Goal: Information Seeking & Learning: Find specific fact

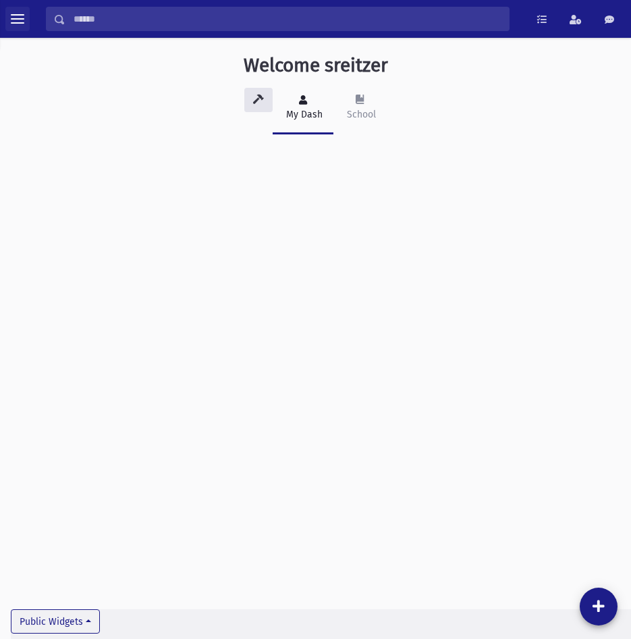
click at [16, 12] on span "toggle menu" at bounding box center [18, 19] width 14 height 14
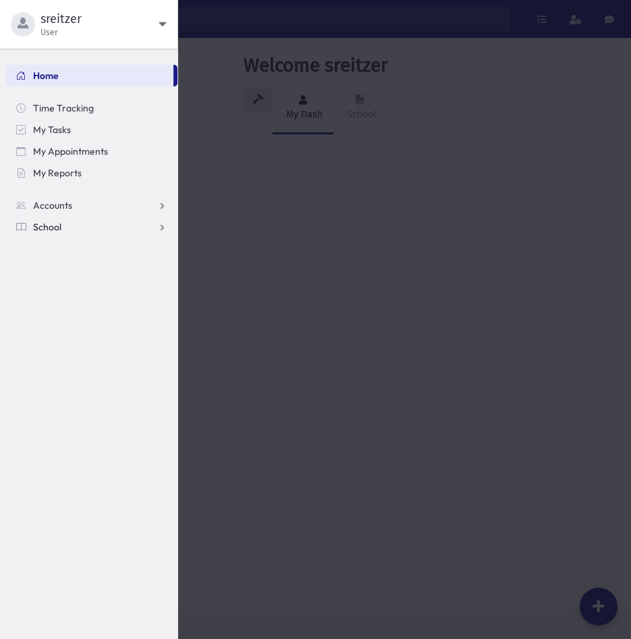
click at [43, 218] on link "School" at bounding box center [91, 227] width 172 height 22
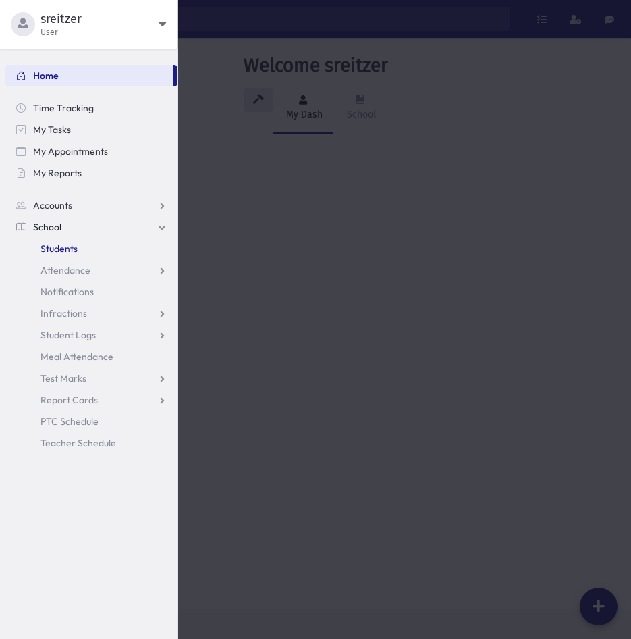
click at [49, 238] on link "Students" at bounding box center [91, 249] width 172 height 22
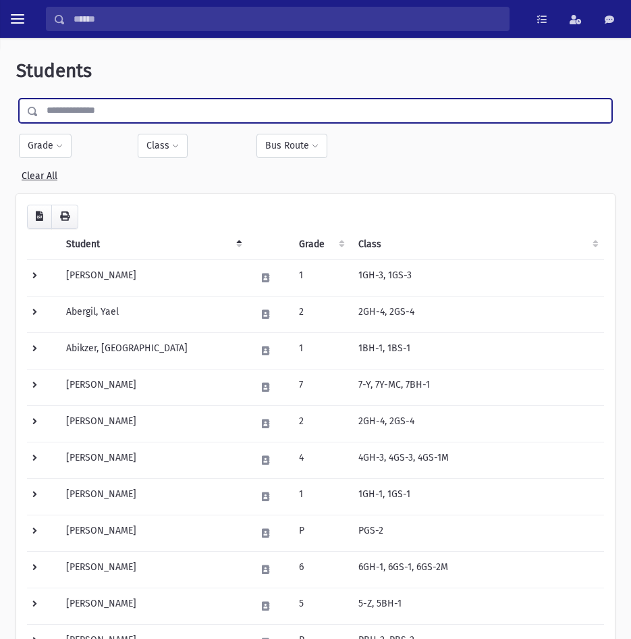
click at [80, 105] on input "text" at bounding box center [324, 111] width 573 height 24
type input "******"
click at [16, 99] on input "submit" at bounding box center [35, 108] width 38 height 18
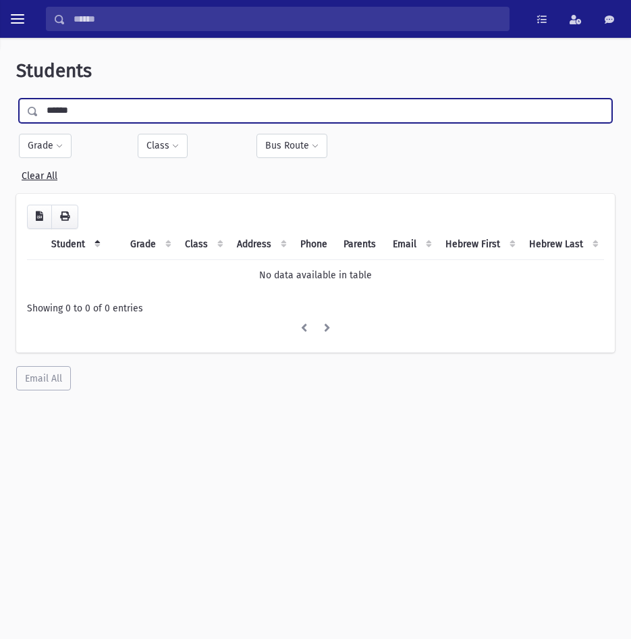
drag, startPoint x: 80, startPoint y: 115, endPoint x: 57, endPoint y: 109, distance: 23.9
click at [57, 109] on input "******" at bounding box center [324, 111] width 573 height 24
type input "******"
click at [16, 99] on input "submit" at bounding box center [35, 108] width 38 height 18
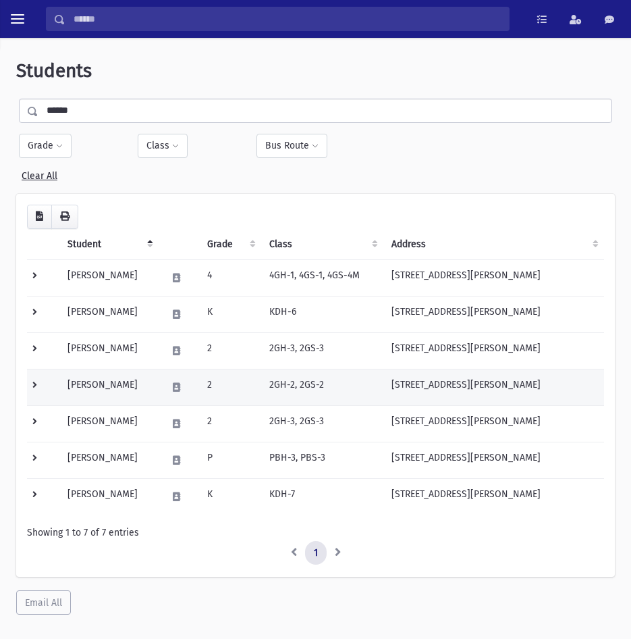
click at [113, 381] on td "Blisko, Meira" at bounding box center [108, 387] width 99 height 36
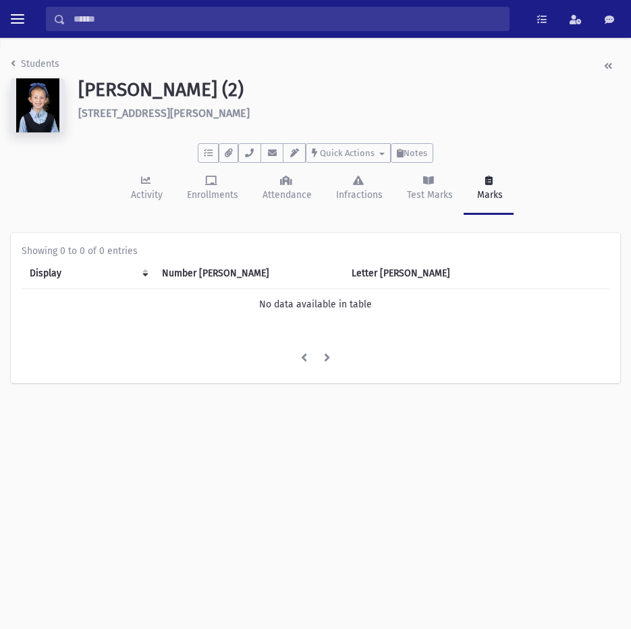
drag, startPoint x: 169, startPoint y: 113, endPoint x: 80, endPoint y: 118, distance: 89.2
click at [80, 118] on h6 "7 Bush Ct New City" at bounding box center [349, 113] width 542 height 13
copy h6 "7 Bush Ct New City"
click at [20, 70] on li "Students" at bounding box center [35, 64] width 49 height 14
click at [41, 61] on link "Students" at bounding box center [35, 63] width 49 height 11
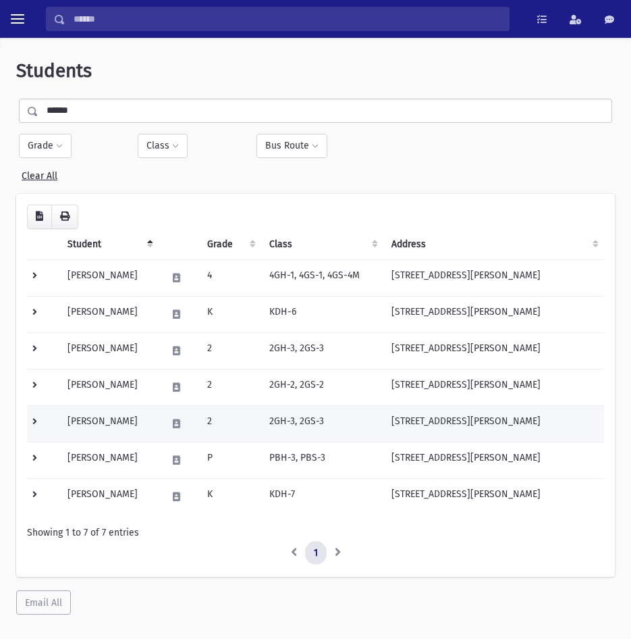
click at [147, 425] on td "Blisko, Miriam" at bounding box center [108, 423] width 99 height 36
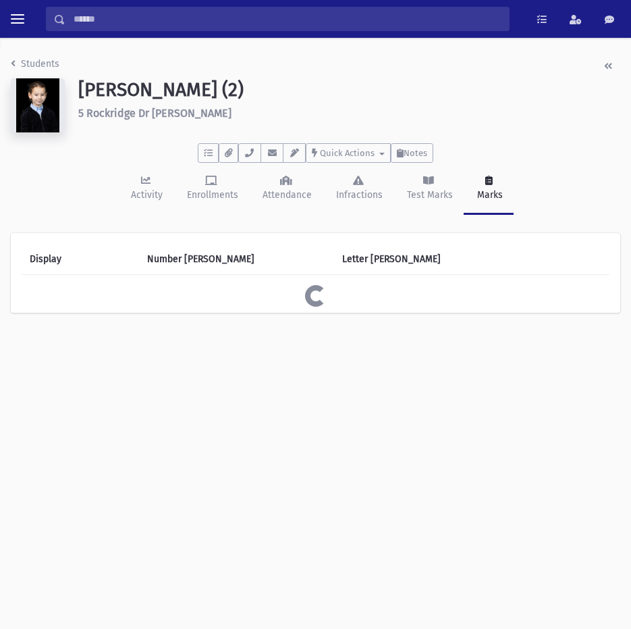
click at [98, 107] on h6 "5 Rockridge Dr [PERSON_NAME]" at bounding box center [349, 113] width 542 height 13
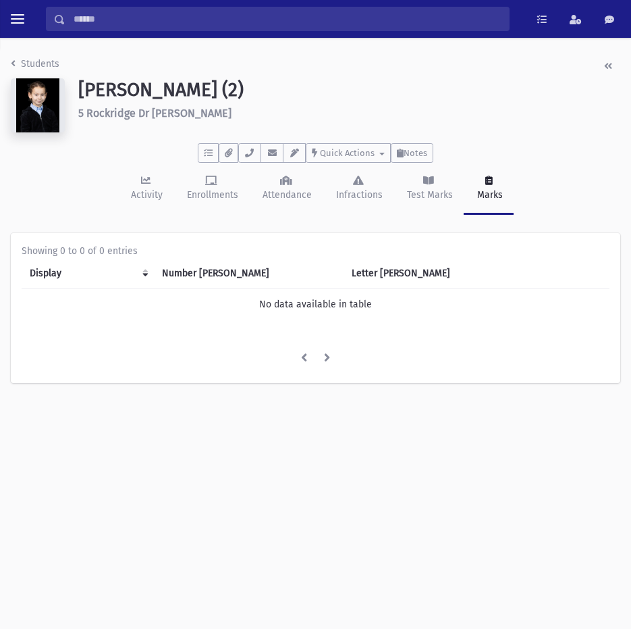
click at [98, 107] on h6 "5 Rockridge Dr [PERSON_NAME]" at bounding box center [349, 113] width 542 height 13
click at [101, 109] on h6 "5 Rockridge Dr Thiells" at bounding box center [349, 113] width 542 height 13
click at [103, 112] on h6 "5 Rockridge Dr Thiells" at bounding box center [349, 113] width 542 height 13
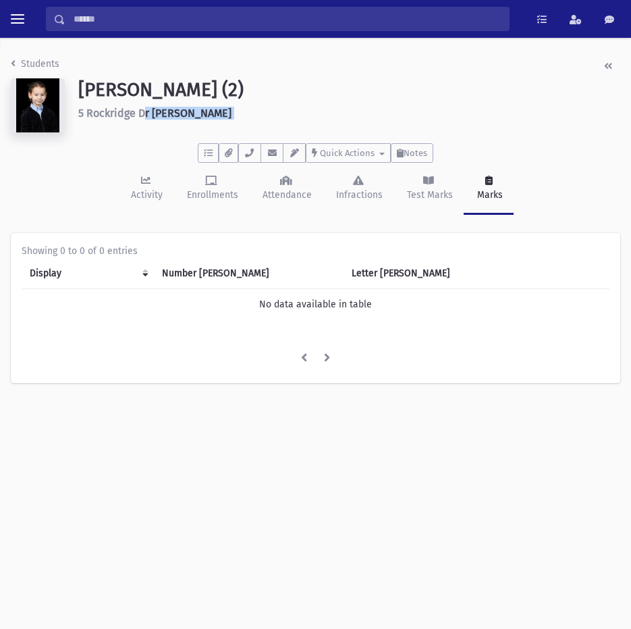
copy header "5 Rockridge Dr Thiells To Do's No open tasks Show List Documents No documents S…"
click at [49, 67] on link "Students" at bounding box center [35, 63] width 49 height 11
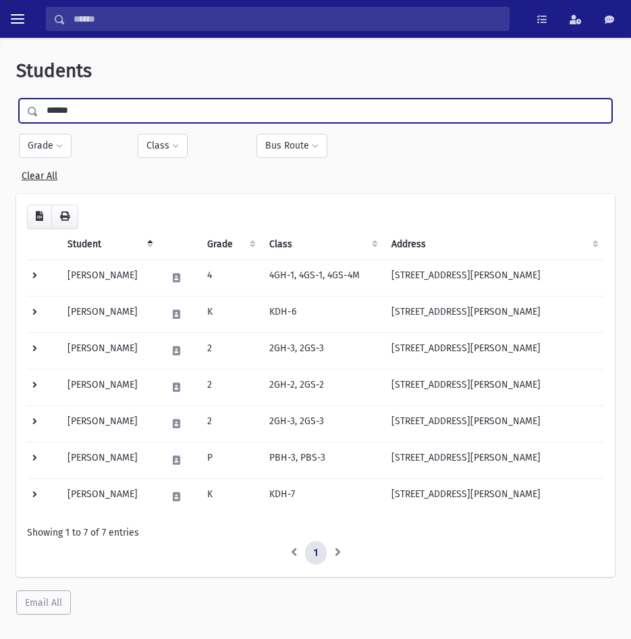
drag, startPoint x: 88, startPoint y: 113, endPoint x: -186, endPoint y: 117, distance: 274.1
click at [0, 117] on html "Search Results All Accounts Students" at bounding box center [315, 319] width 631 height 639
type input "*******"
click at [16, 99] on input "submit" at bounding box center [35, 108] width 38 height 18
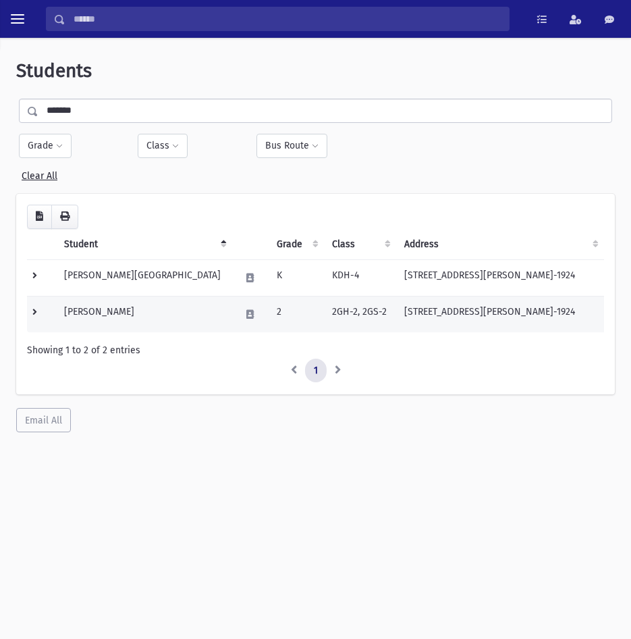
click at [66, 302] on td "Einhorn, Ella" at bounding box center [144, 314] width 176 height 36
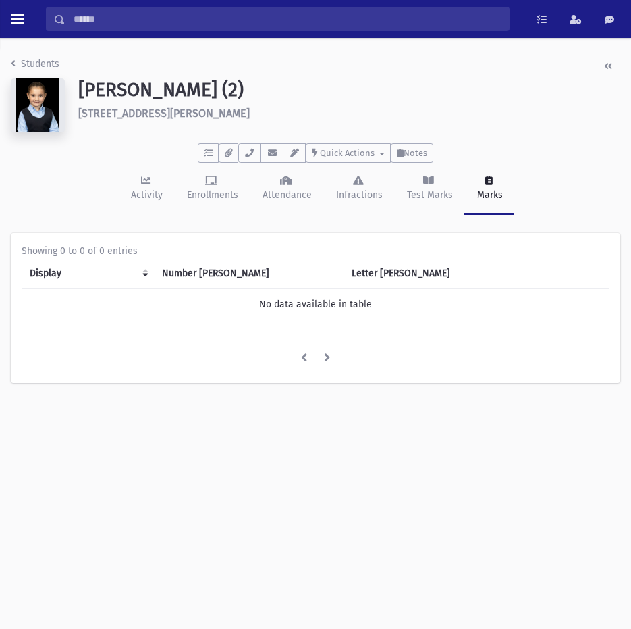
click at [143, 116] on h6 "[STREET_ADDRESS][PERSON_NAME]" at bounding box center [349, 113] width 542 height 13
click at [142, 111] on h6 "[STREET_ADDRESS][PERSON_NAME]" at bounding box center [349, 113] width 542 height 13
copy header "[STREET_ADDRESS][PERSON_NAME] To Do's No open tasks Show List Documents No docu…"
